Goal: Contribute content: Add original content to the website for others to see

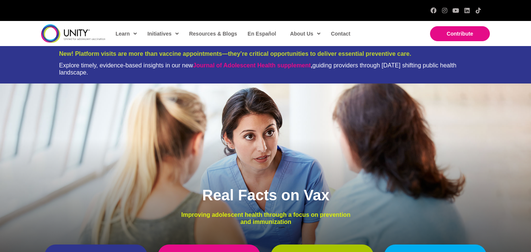
click at [178, 7] on div at bounding box center [265, 10] width 447 height 21
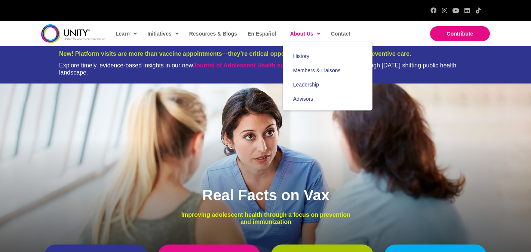
click at [298, 37] on span "About Us" at bounding box center [305, 33] width 30 height 11
click at [301, 68] on span "Members & Liaisons" at bounding box center [317, 70] width 48 height 6
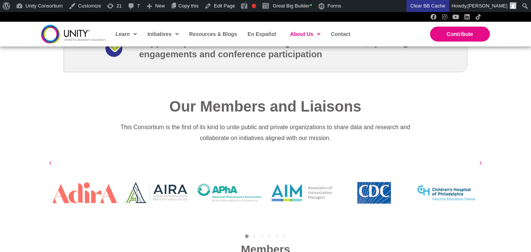
scroll to position [1186, 0]
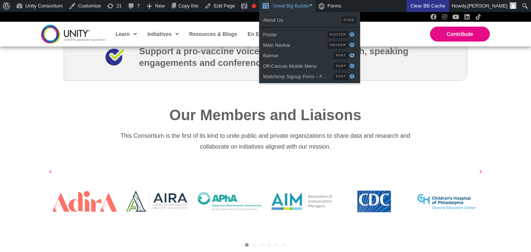
click at [280, 6] on link "Great Big Builder •" at bounding box center [287, 6] width 56 height 12
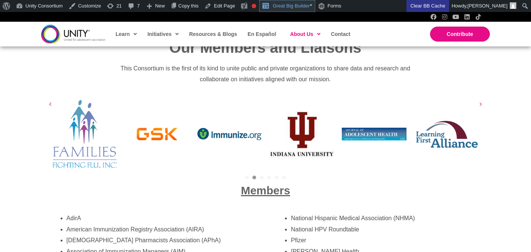
scroll to position [1356, 0]
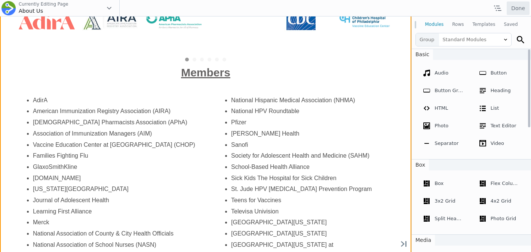
scroll to position [1469, 0]
click at [330, 124] on div "Move Up Move Down" at bounding box center [206, 138] width 412 height 481
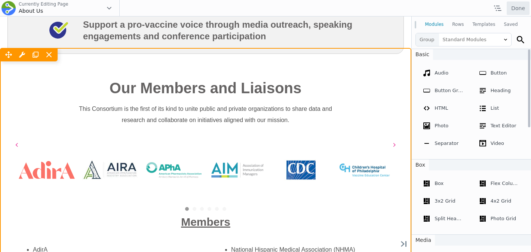
scroll to position [1292, 0]
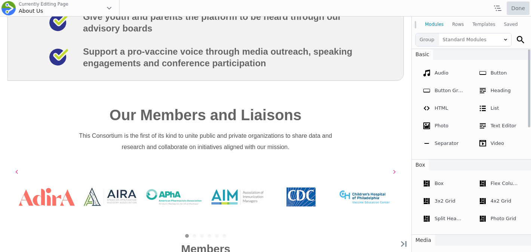
click at [515, 4] on button "Done" at bounding box center [518, 7] width 23 height 13
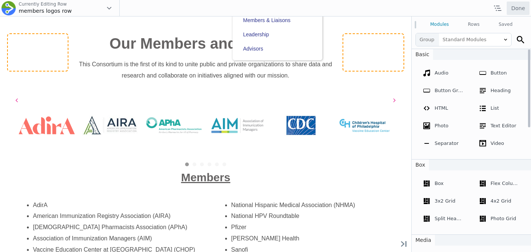
scroll to position [168, 0]
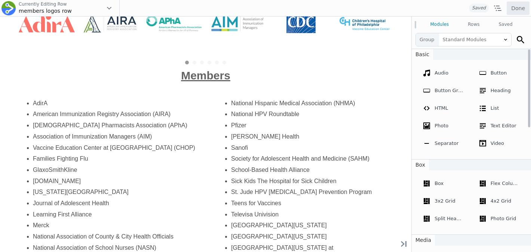
click at [243, 125] on li "Pfizer" at bounding box center [313, 125] width 165 height 11
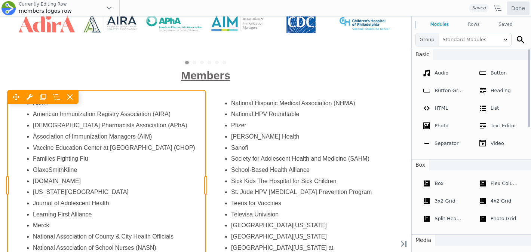
click at [149, 154] on div "Move Up Move Down Text Editor Settings Copy Text Editor Settings Paste Text Edi…" at bounding box center [106, 185] width 198 height 191
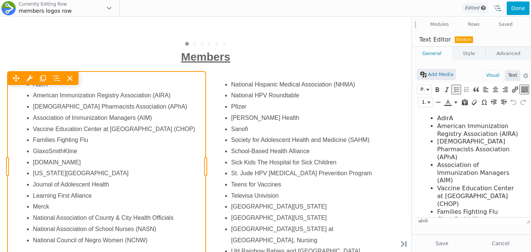
scroll to position [194, 0]
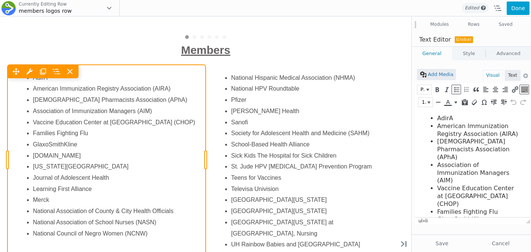
click at [78, 154] on div "Move Up Move Down Text Editor Settings Copy Text Editor Settings Paste Text Edi…" at bounding box center [106, 160] width 198 height 191
click at [84, 155] on div "Move Up Move Down Text Editor Settings Copy Text Editor Settings Paste Text Edi…" at bounding box center [106, 160] width 198 height 191
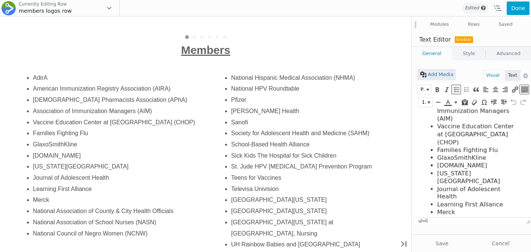
scroll to position [62, 0]
click at [488, 153] on li "GlaxoSmithKline" at bounding box center [479, 157] width 83 height 8
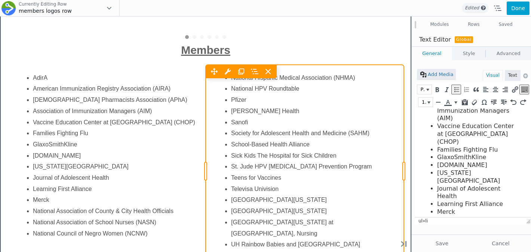
click at [306, 171] on div "Move Up Move Down Text Editor Settings Copy Text Editor Settings Paste Text Edi…" at bounding box center [305, 171] width 198 height 213
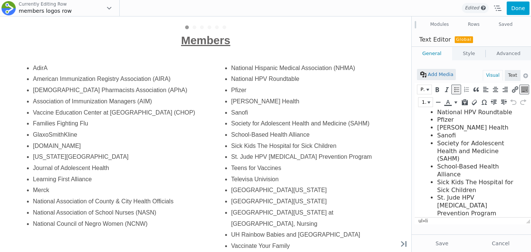
scroll to position [36, 0]
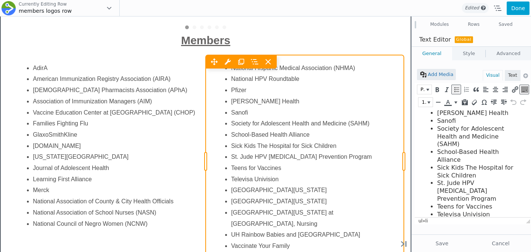
click at [246, 173] on div "Move Up Move Down Text Editor Settings Copy Text Editor Settings Paste Text Edi…" at bounding box center [305, 161] width 198 height 213
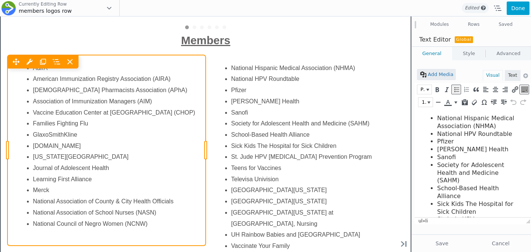
click at [146, 227] on div "Move Up Move Down Text Editor Settings Copy Text Editor Settings Paste Text Edi…" at bounding box center [106, 150] width 198 height 191
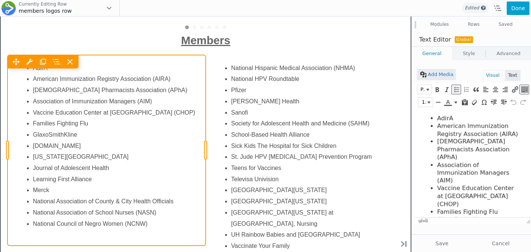
click at [153, 235] on div "Move Up Move Down Text Editor Settings Copy Text Editor Settings Paste Text Edi…" at bounding box center [106, 150] width 198 height 191
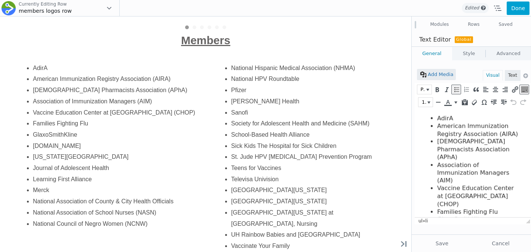
scroll to position [82, 0]
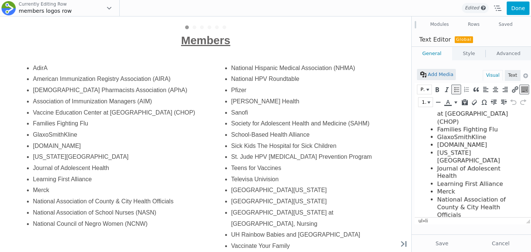
click at [465, 188] on li "Merck" at bounding box center [479, 192] width 83 height 8
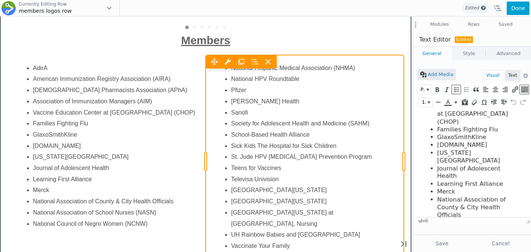
click at [249, 89] on div "Move Up Move Down Text Editor Settings Copy Text Editor Settings Paste Text Edi…" at bounding box center [305, 161] width 198 height 213
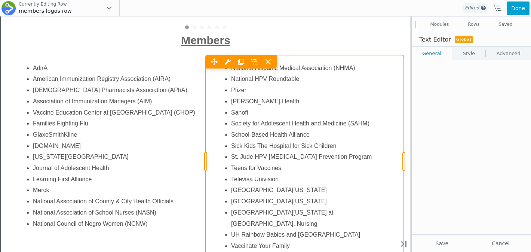
click at [249, 89] on div "Move Up Move Down Text Editor Settings Copy Text Editor Settings Paste Text Edi…" at bounding box center [305, 161] width 198 height 213
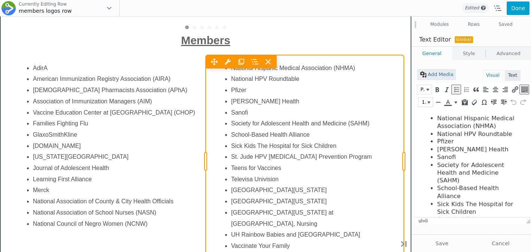
scroll to position [0, 0]
click at [255, 89] on div "Move Up Move Down Text Editor Settings Copy Text Editor Settings Paste Text Edi…" at bounding box center [305, 161] width 198 height 213
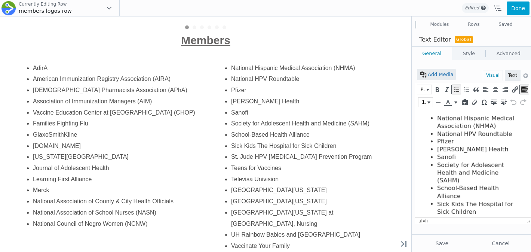
click at [462, 142] on li "Pfizer" at bounding box center [479, 142] width 83 height 8
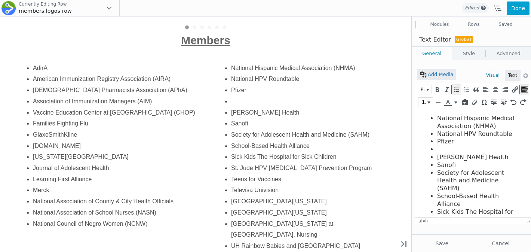
paste body
click at [522, 9] on button "Done" at bounding box center [518, 7] width 23 height 13
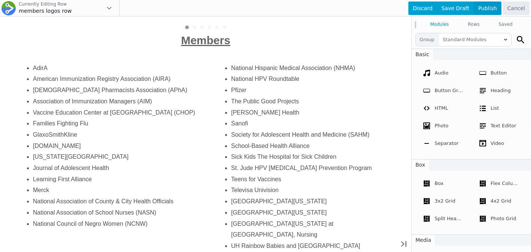
click at [491, 5] on span "Publish" at bounding box center [488, 7] width 28 height 13
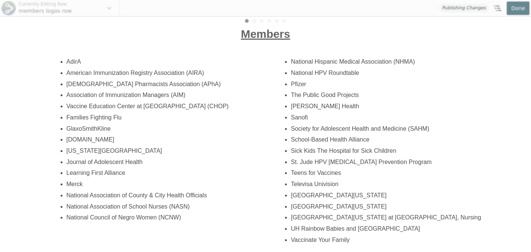
scroll to position [201, 0]
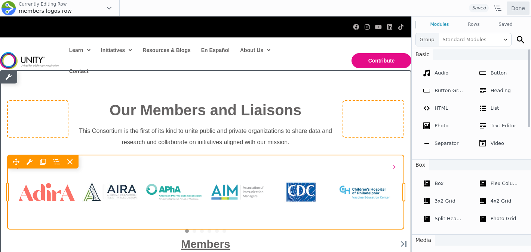
click at [255, 210] on div "Move Up Move Down Logo Grid & Carousel Settings Copy Logo Grid & Carousel Setti…" at bounding box center [205, 192] width 397 height 74
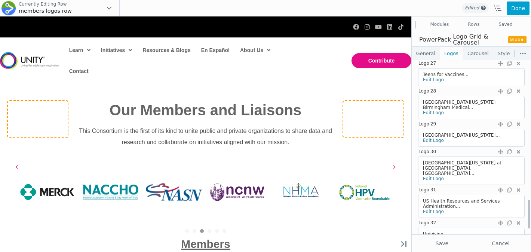
scroll to position [875, 0]
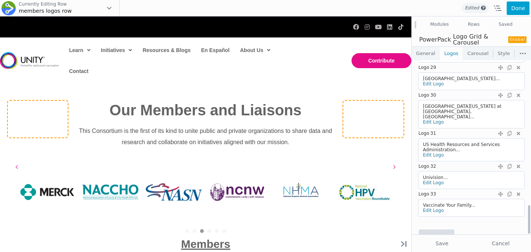
click at [435, 230] on link "Add Logo" at bounding box center [437, 237] width 35 height 15
click at [429, 230] on link "Edit Logo" at bounding box center [433, 232] width 21 height 5
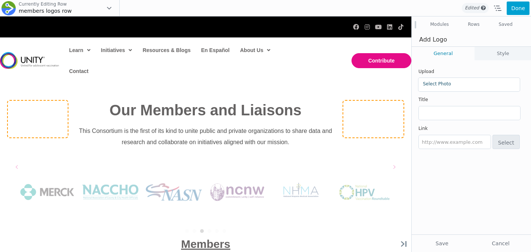
click at [434, 84] on link "Select Photo" at bounding box center [469, 83] width 92 height 5
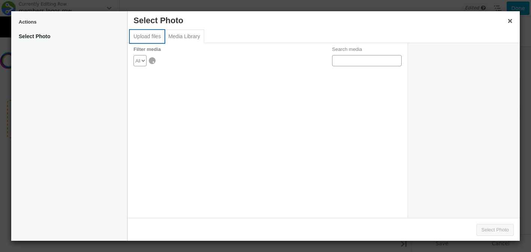
click at [153, 35] on button "Upload files" at bounding box center [147, 36] width 35 height 13
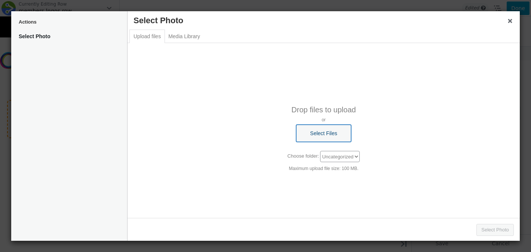
click at [311, 129] on button "Select Files" at bounding box center [323, 133] width 55 height 17
type input "C:\fakepath\pgp-logo.CW3o1CL8.png"
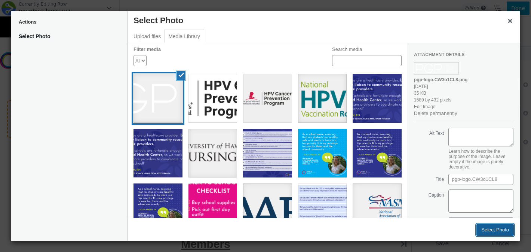
click at [488, 227] on button "Select Photo" at bounding box center [495, 230] width 37 height 12
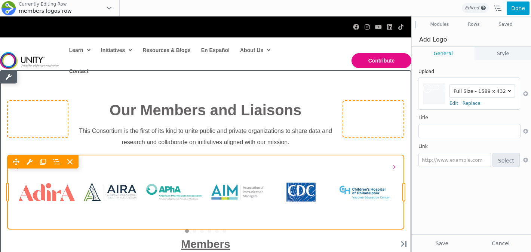
click at [396, 166] on div "Move Up Move Down Logo Grid & Carousel Settings Copy Logo Grid & Carousel Setti…" at bounding box center [205, 161] width 397 height 13
click at [394, 166] on div "Move Up Move Down Logo Grid & Carousel Settings Copy Logo Grid & Carousel Setti…" at bounding box center [205, 161] width 397 height 13
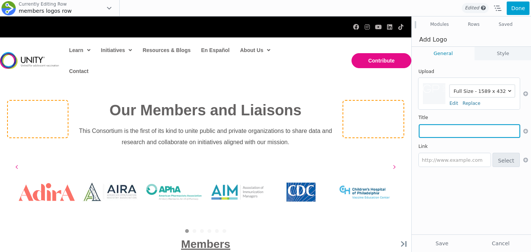
click at [435, 131] on input "text" at bounding box center [469, 130] width 101 height 13
paste input "The Public Good Projects"
type input "The Public Good Projects"
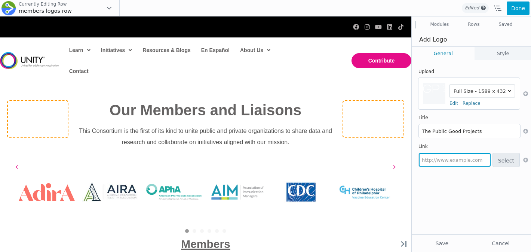
click at [442, 159] on input "text" at bounding box center [455, 159] width 72 height 13
click at [446, 161] on input "text" at bounding box center [455, 159] width 72 height 13
paste input "https://www.publicgoodprojects.org/"
type input "https://www.publicgoodprojects.org/"
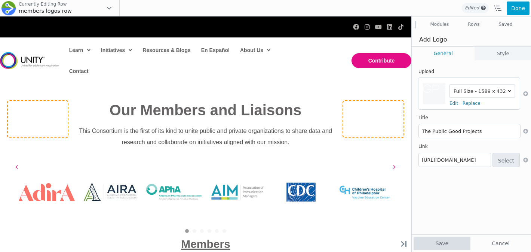
scroll to position [0, 0]
click at [445, 238] on button "Save" at bounding box center [442, 243] width 57 height 13
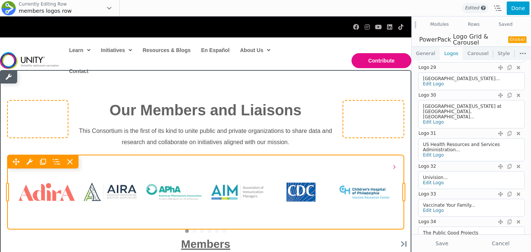
click at [394, 168] on div "Move Up Move Down Logo Grid & Carousel Settings Copy Logo Grid & Carousel Setti…" at bounding box center [205, 161] width 397 height 13
click at [396, 165] on div "Move Up Move Down Logo Grid & Carousel Settings Copy Logo Grid & Carousel Setti…" at bounding box center [205, 161] width 397 height 13
click at [226, 230] on div "6" at bounding box center [224, 231] width 7 height 4
click at [223, 230] on div "6" at bounding box center [224, 231] width 7 height 4
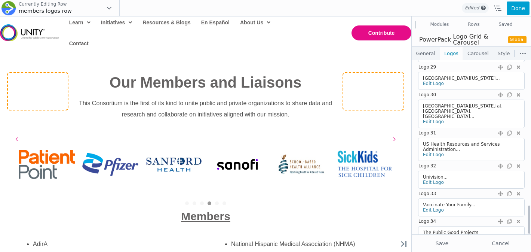
scroll to position [903, 0]
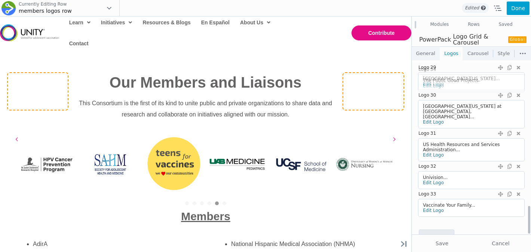
drag, startPoint x: 501, startPoint y: 173, endPoint x: 496, endPoint y: 70, distance: 103.8
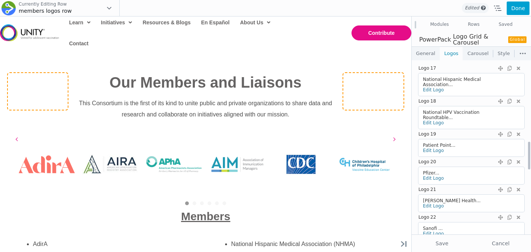
scroll to position [505, 0]
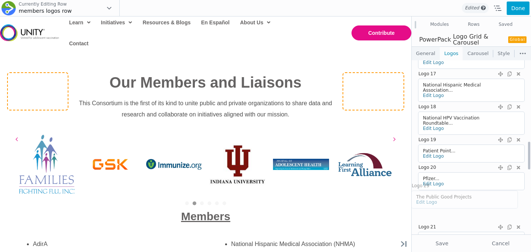
drag, startPoint x: 500, startPoint y: 129, endPoint x: 513, endPoint y: 185, distance: 57.5
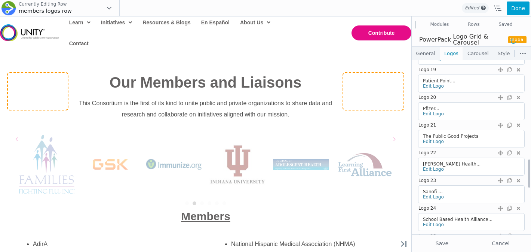
scroll to position [673, 0]
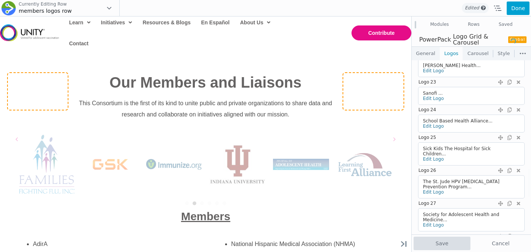
click at [435, 240] on button "Save" at bounding box center [442, 243] width 57 height 13
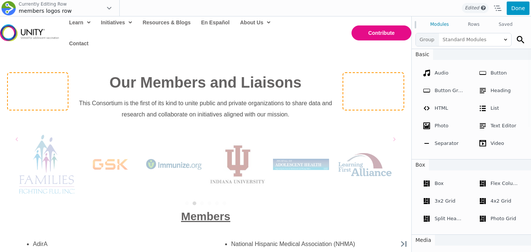
click at [513, 8] on button "Done" at bounding box center [518, 7] width 23 height 13
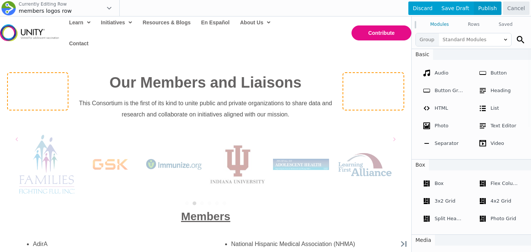
click at [497, 10] on span "Publish" at bounding box center [488, 7] width 28 height 13
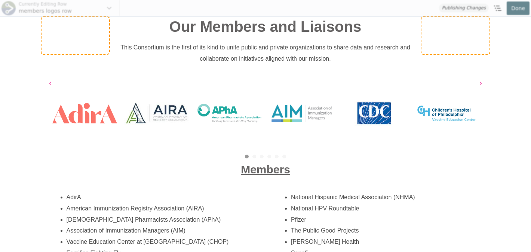
scroll to position [61, 0]
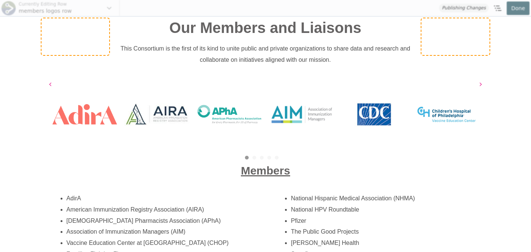
click at [283, 158] on link "6" at bounding box center [285, 158] width 4 height 4
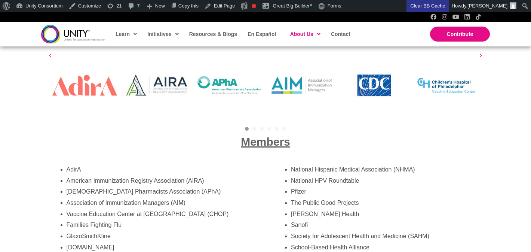
scroll to position [1300, 0]
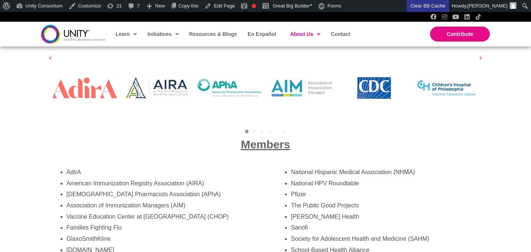
click at [276, 129] on link "5" at bounding box center [277, 131] width 4 height 4
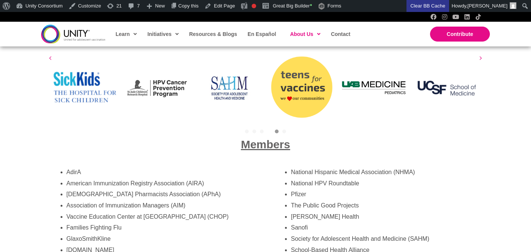
click at [269, 129] on link "4" at bounding box center [270, 131] width 4 height 4
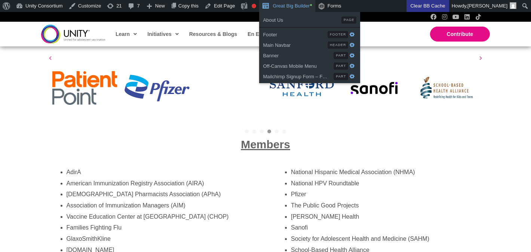
click at [302, 4] on link "Great Big Builder •" at bounding box center [287, 6] width 56 height 12
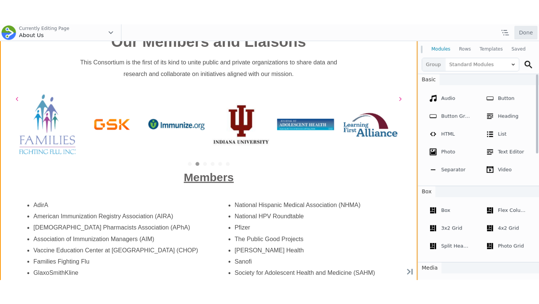
scroll to position [1266, 0]
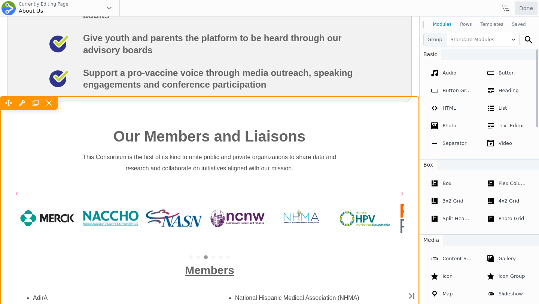
scroll to position [1252, 0]
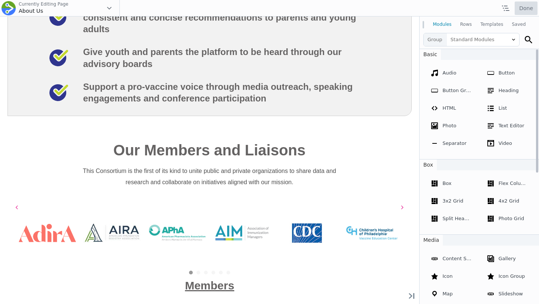
click at [528, 9] on button "Done" at bounding box center [526, 7] width 23 height 13
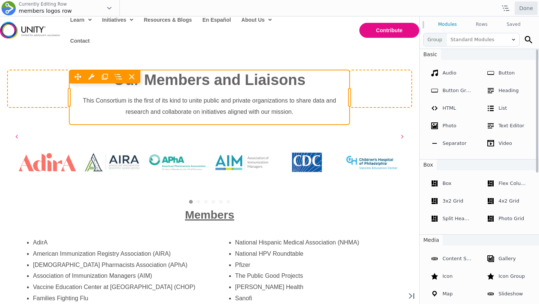
scroll to position [36, 0]
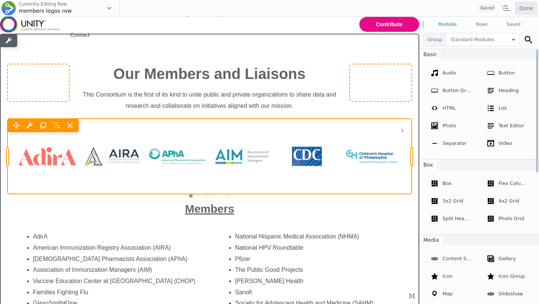
click at [222, 195] on link "5" at bounding box center [221, 196] width 4 height 4
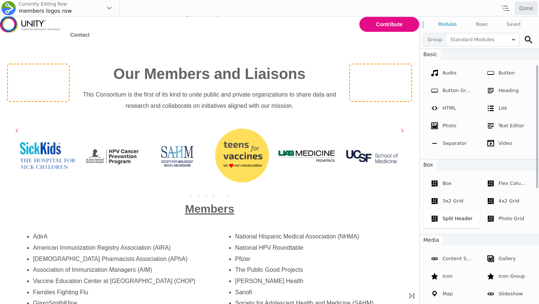
scroll to position [271, 0]
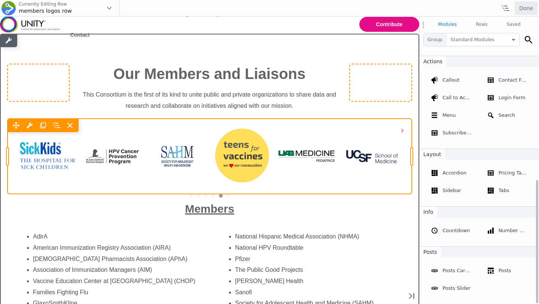
click at [304, 132] on div "Move Up Move Down Logo Grid & Carousel Settings Copy Logo Grid & Carousel Setti…" at bounding box center [209, 156] width 404 height 75
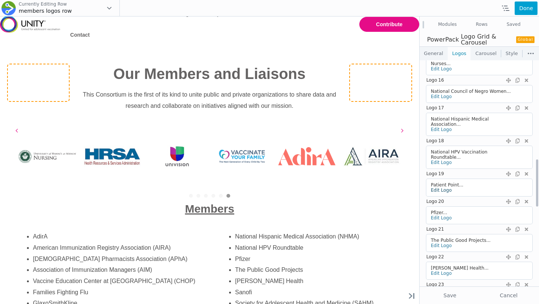
scroll to position [472, 0]
click at [444, 242] on link "Edit Logo" at bounding box center [441, 244] width 21 height 5
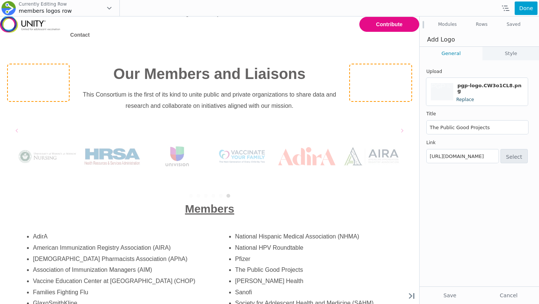
click at [460, 97] on link "Replace" at bounding box center [465, 99] width 18 height 5
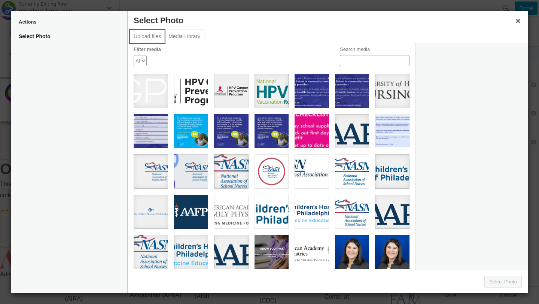
click at [147, 40] on button "Upload files" at bounding box center [147, 36] width 35 height 13
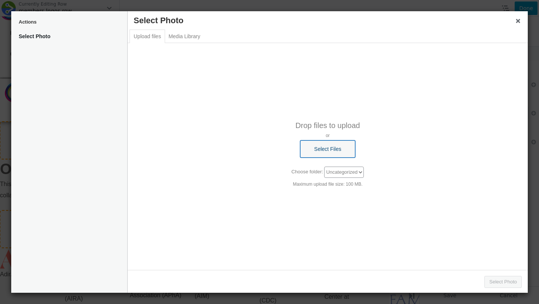
click at [326, 156] on button "Select Files" at bounding box center [327, 148] width 55 height 17
type input "C:\fakepath\pgp-logo-default.png"
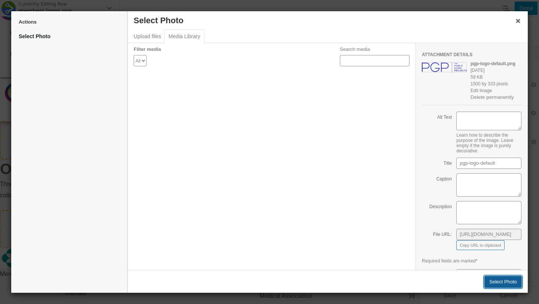
click at [497, 284] on button "Select Photo" at bounding box center [502, 282] width 37 height 12
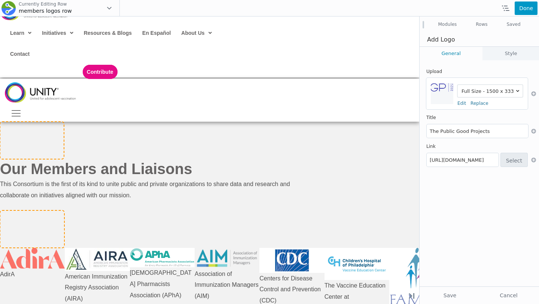
click at [525, 11] on button "Done" at bounding box center [526, 7] width 23 height 13
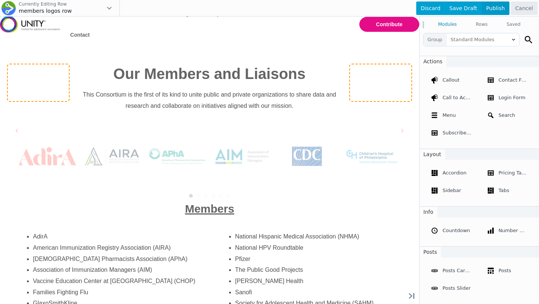
click at [502, 9] on span "Publish" at bounding box center [496, 7] width 28 height 13
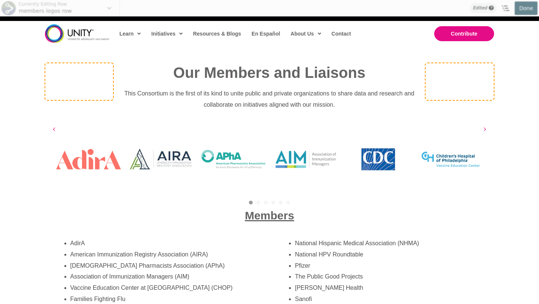
scroll to position [17, 0]
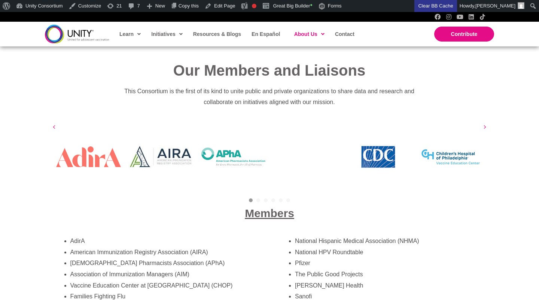
scroll to position [1235, 0]
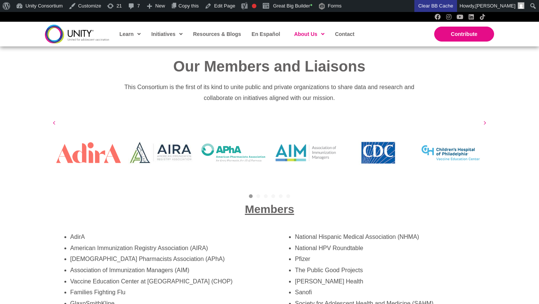
click at [273, 194] on div "Members" at bounding box center [269, 209] width 449 height 30
click at [272, 194] on link "4" at bounding box center [273, 196] width 4 height 4
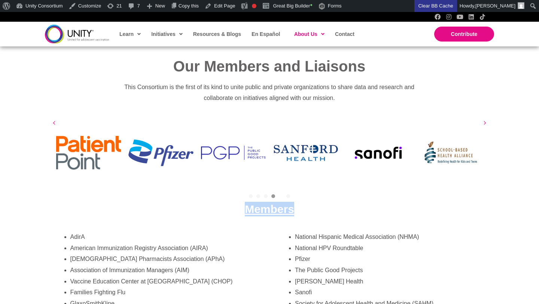
click at [280, 194] on link "5" at bounding box center [281, 196] width 4 height 4
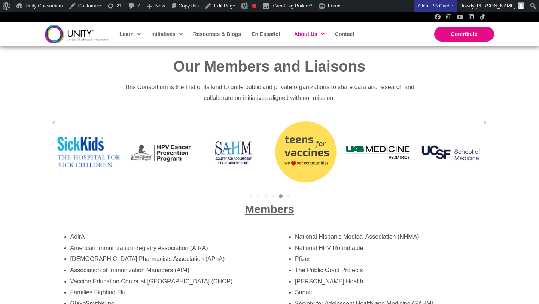
click at [271, 194] on div "4" at bounding box center [272, 196] width 7 height 4
click at [274, 194] on link "4" at bounding box center [273, 196] width 4 height 4
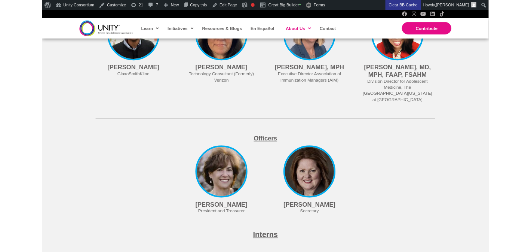
scroll to position [1298, 0]
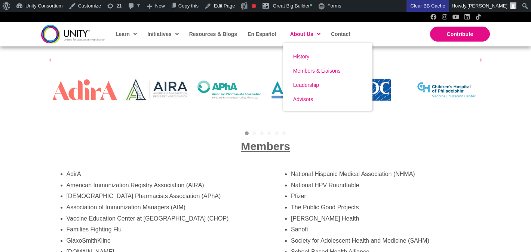
click at [314, 71] on span "Members & Liaisons" at bounding box center [317, 71] width 48 height 6
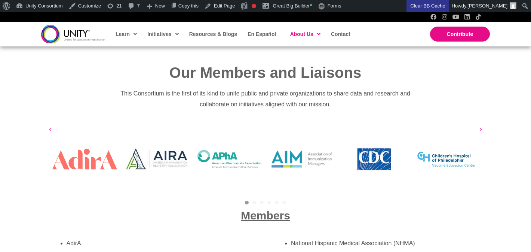
scroll to position [1228, 0]
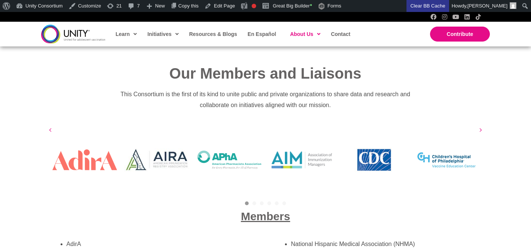
click at [223, 100] on p "This Consortium is the first of its kind to unite public and private organizati…" at bounding box center [265, 100] width 297 height 22
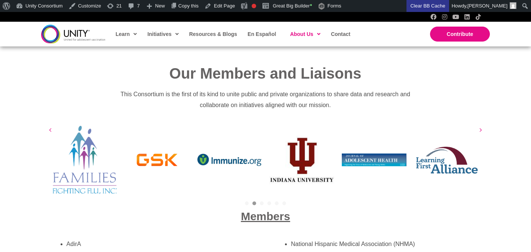
click at [271, 201] on div "4" at bounding box center [269, 203] width 7 height 4
click at [269, 201] on link "4" at bounding box center [270, 203] width 4 height 4
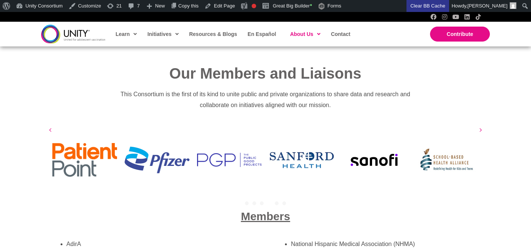
scroll to position [1293, 0]
